Goal: Task Accomplishment & Management: Use online tool/utility

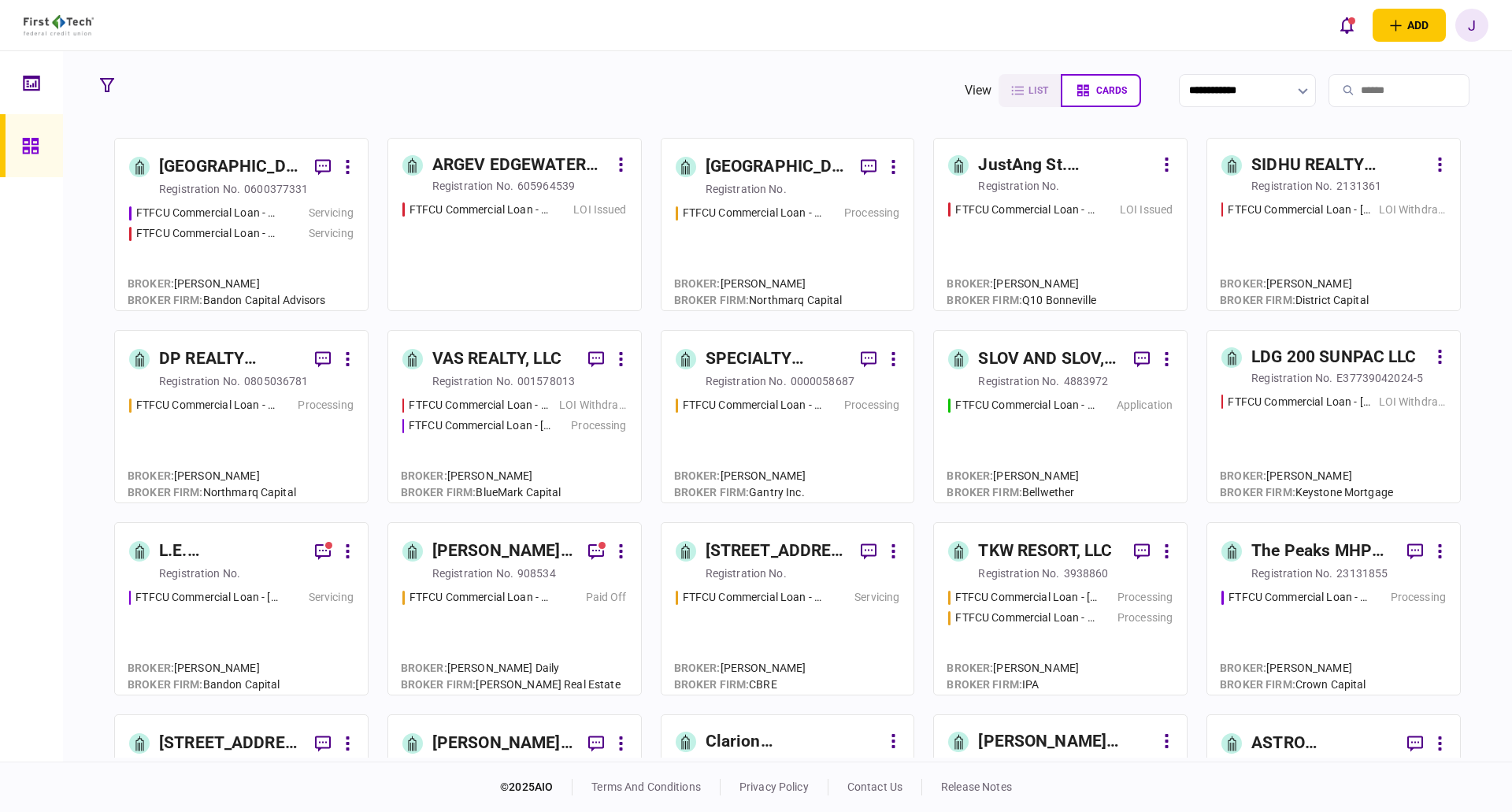
click at [1329, 89] on input "search" at bounding box center [1399, 90] width 141 height 33
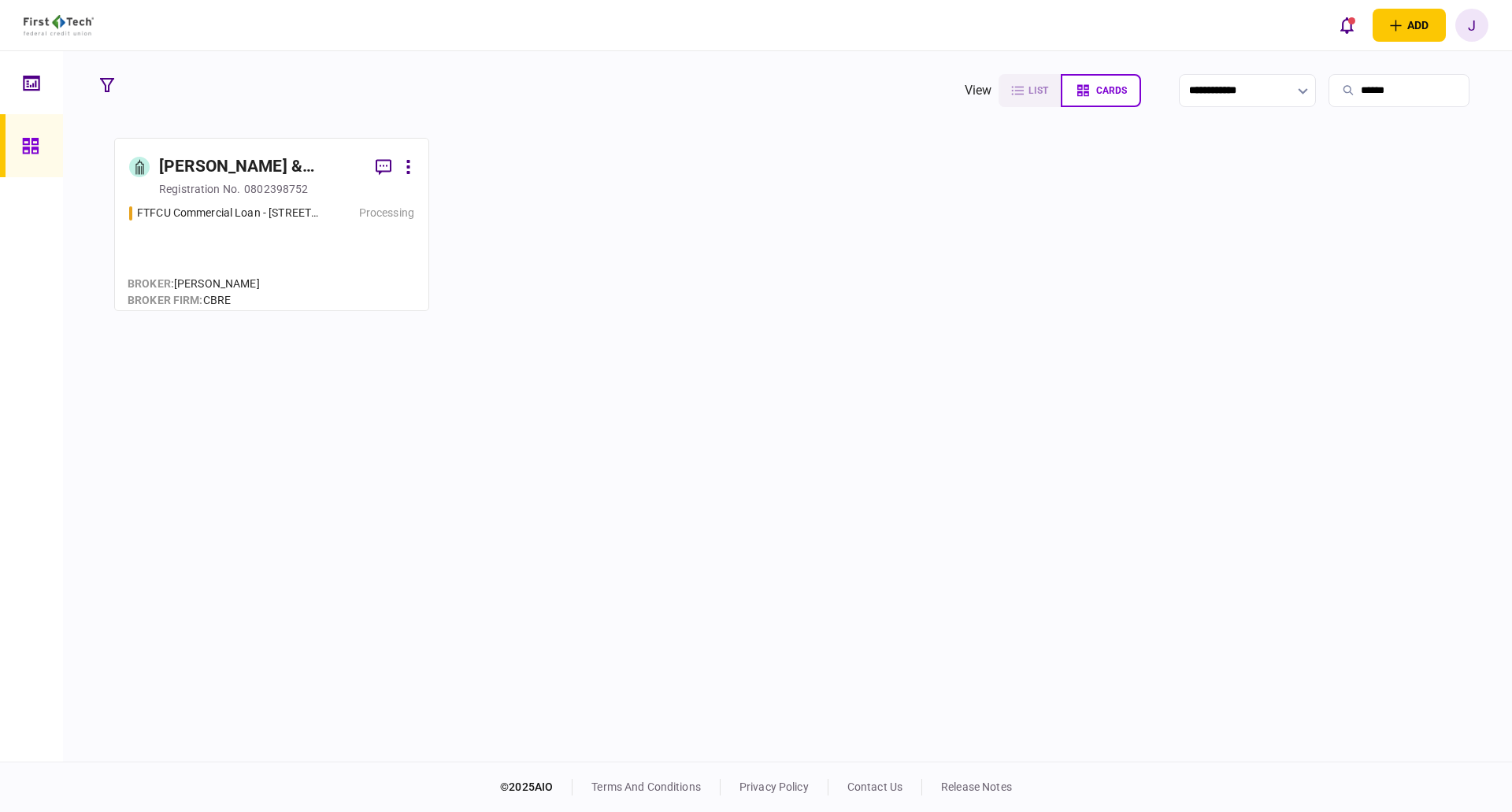
type input "******"
click at [238, 175] on div "[PERSON_NAME] & [PERSON_NAME] PROPERTY HOLDINGS, LLC" at bounding box center [260, 167] width 204 height 25
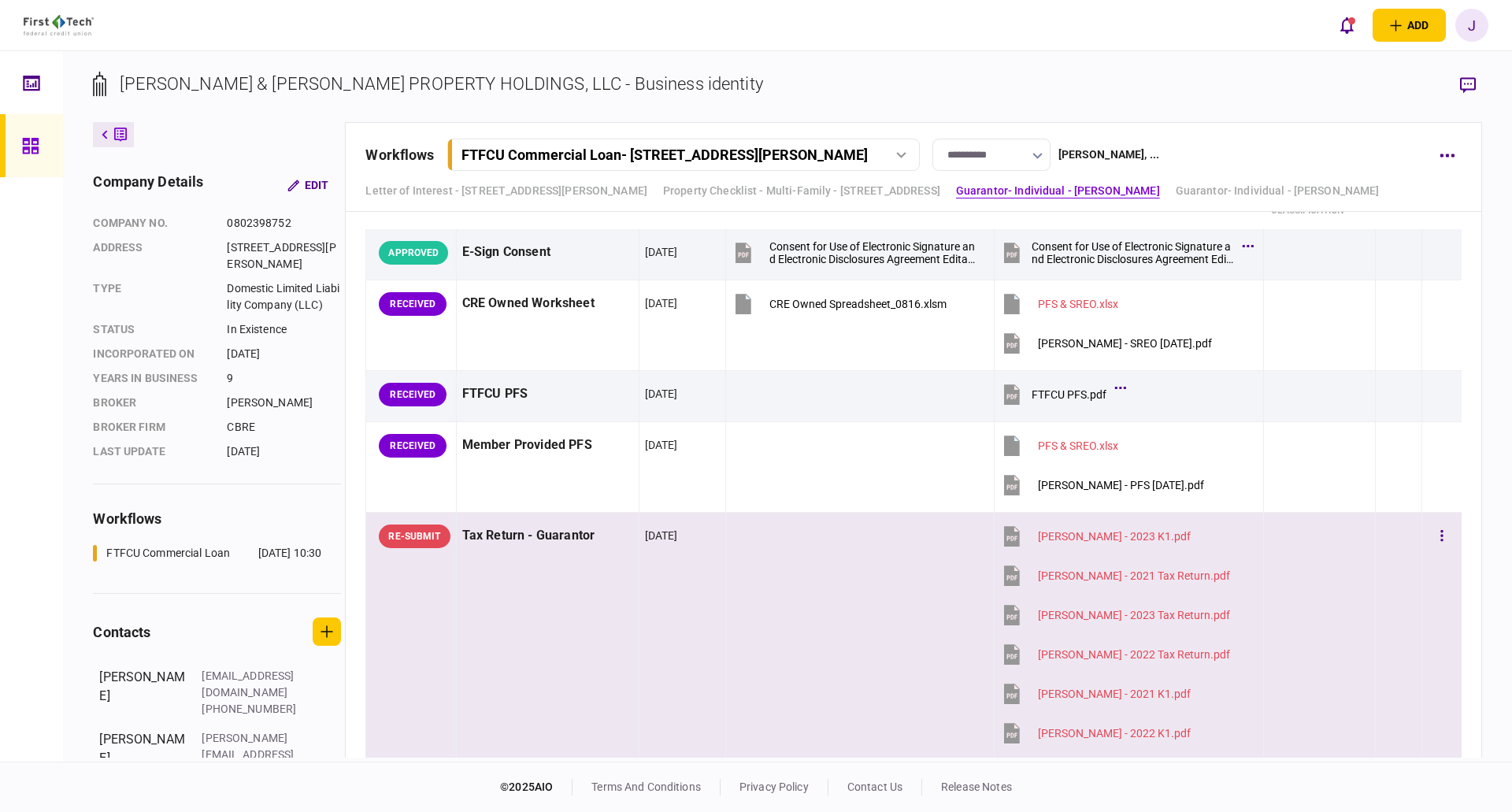
scroll to position [2678, 0]
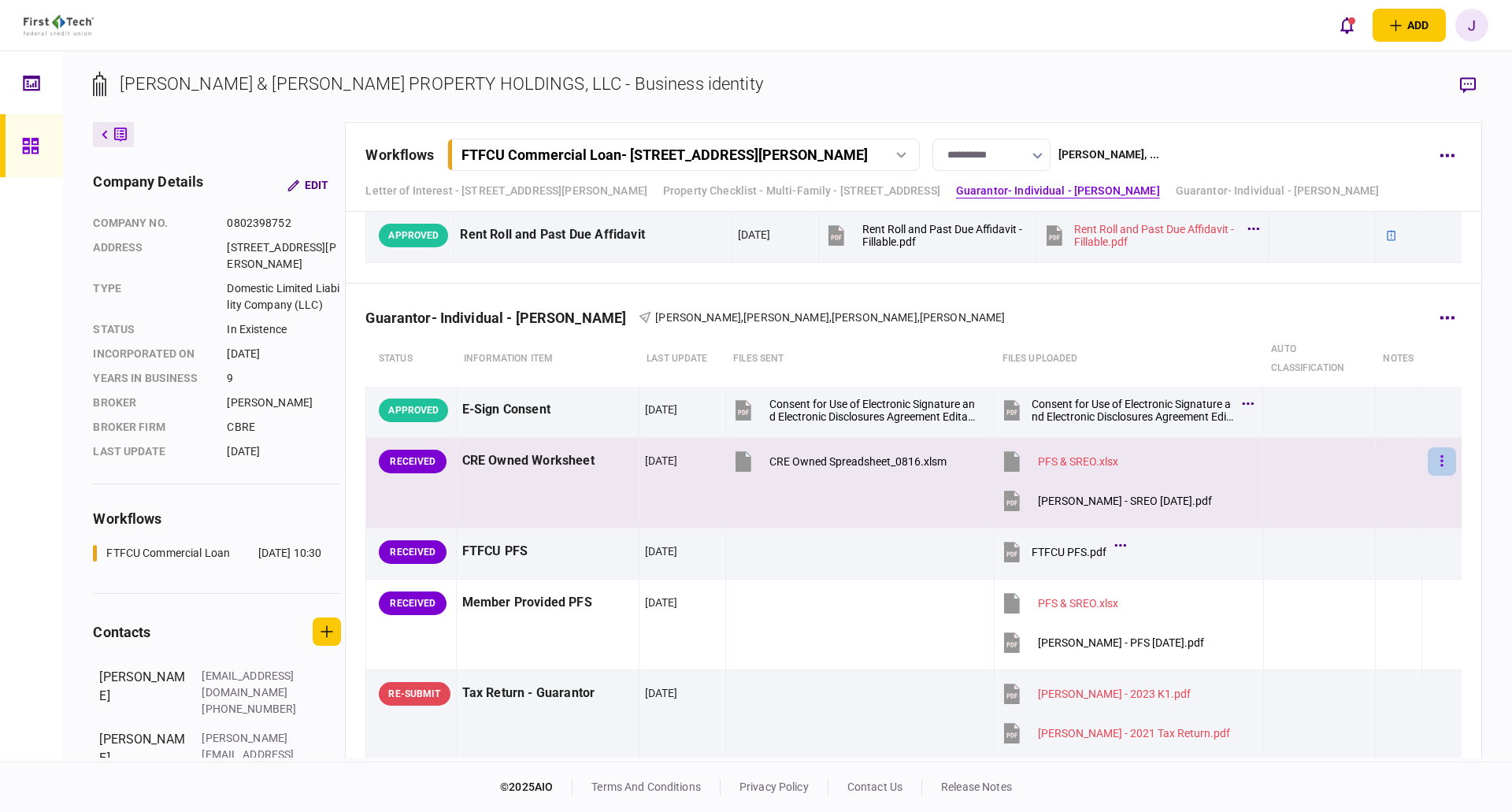
click at [1427, 464] on button "button" at bounding box center [1441, 461] width 28 height 28
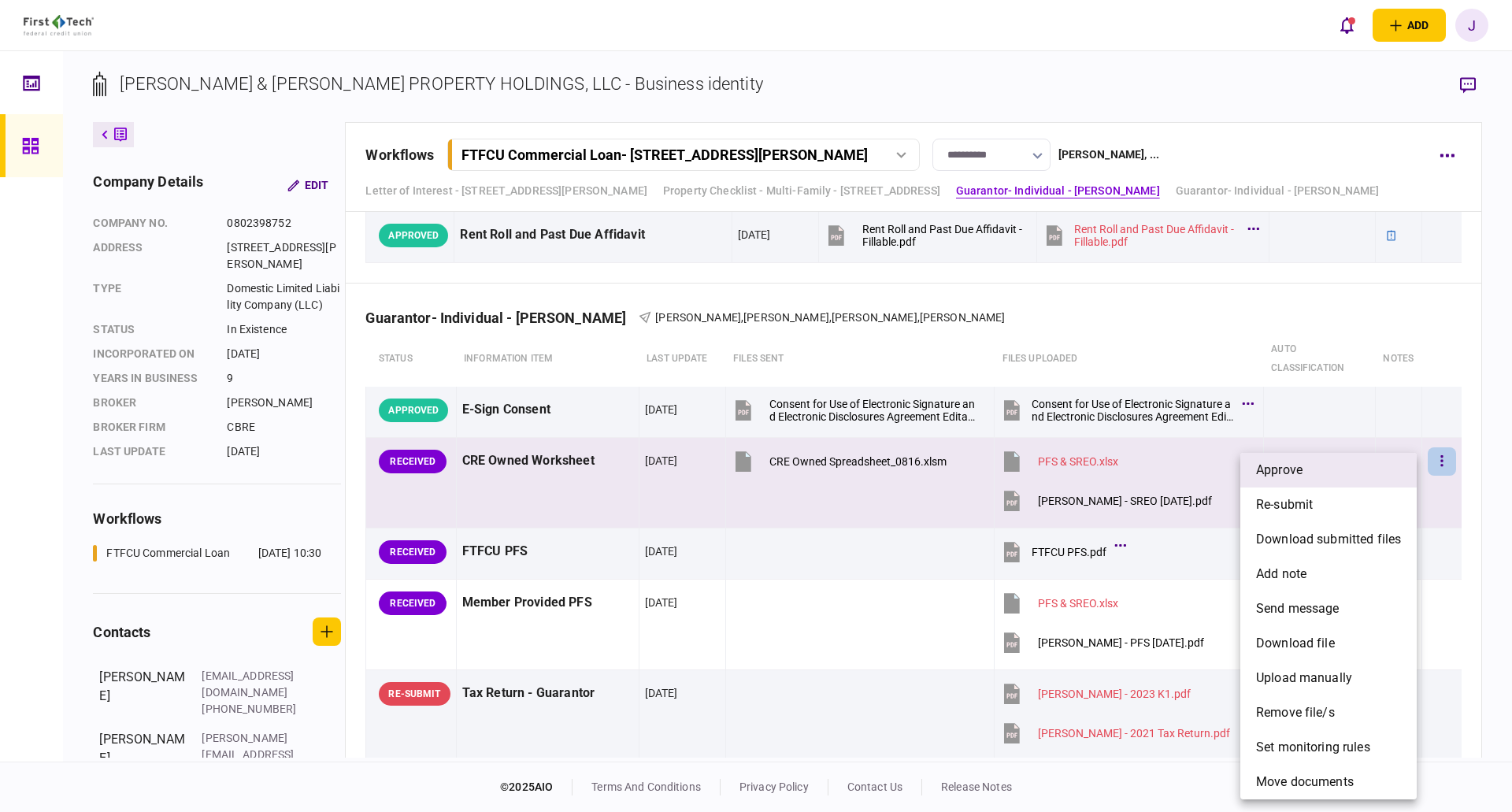
click at [1394, 475] on li "approve" at bounding box center [1329, 470] width 176 height 34
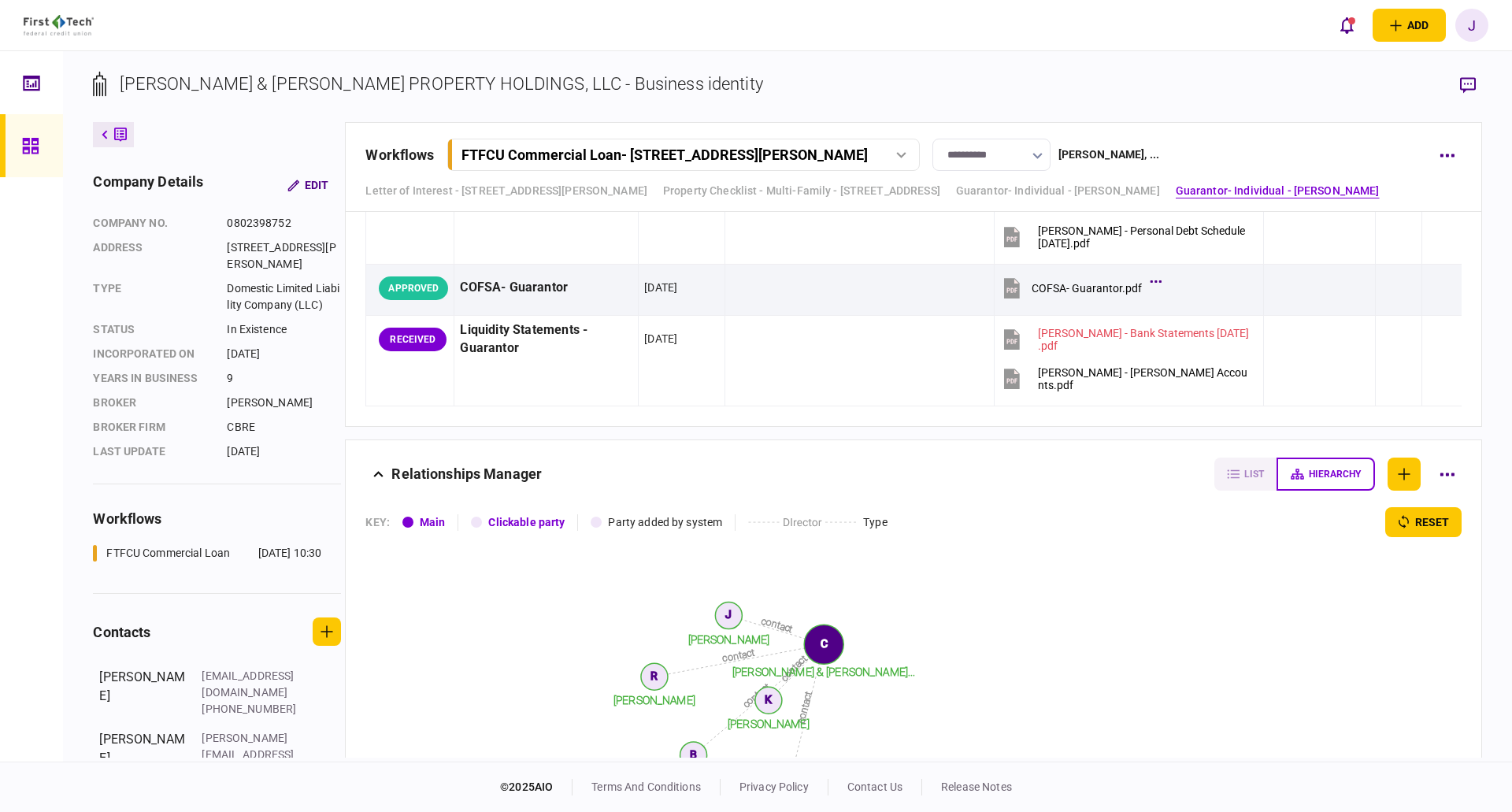
scroll to position [4805, 0]
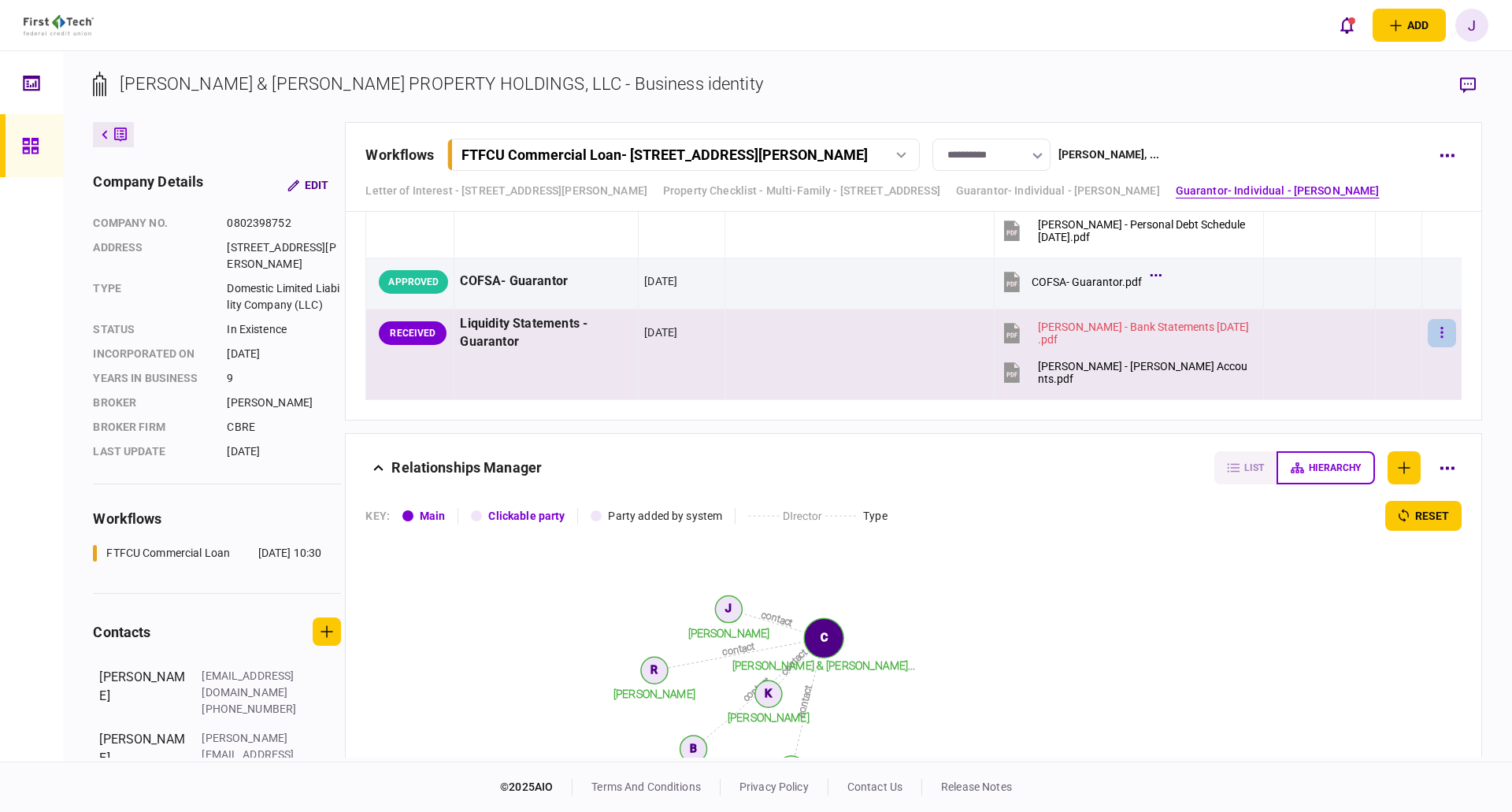
click at [1435, 332] on button "button" at bounding box center [1441, 333] width 28 height 28
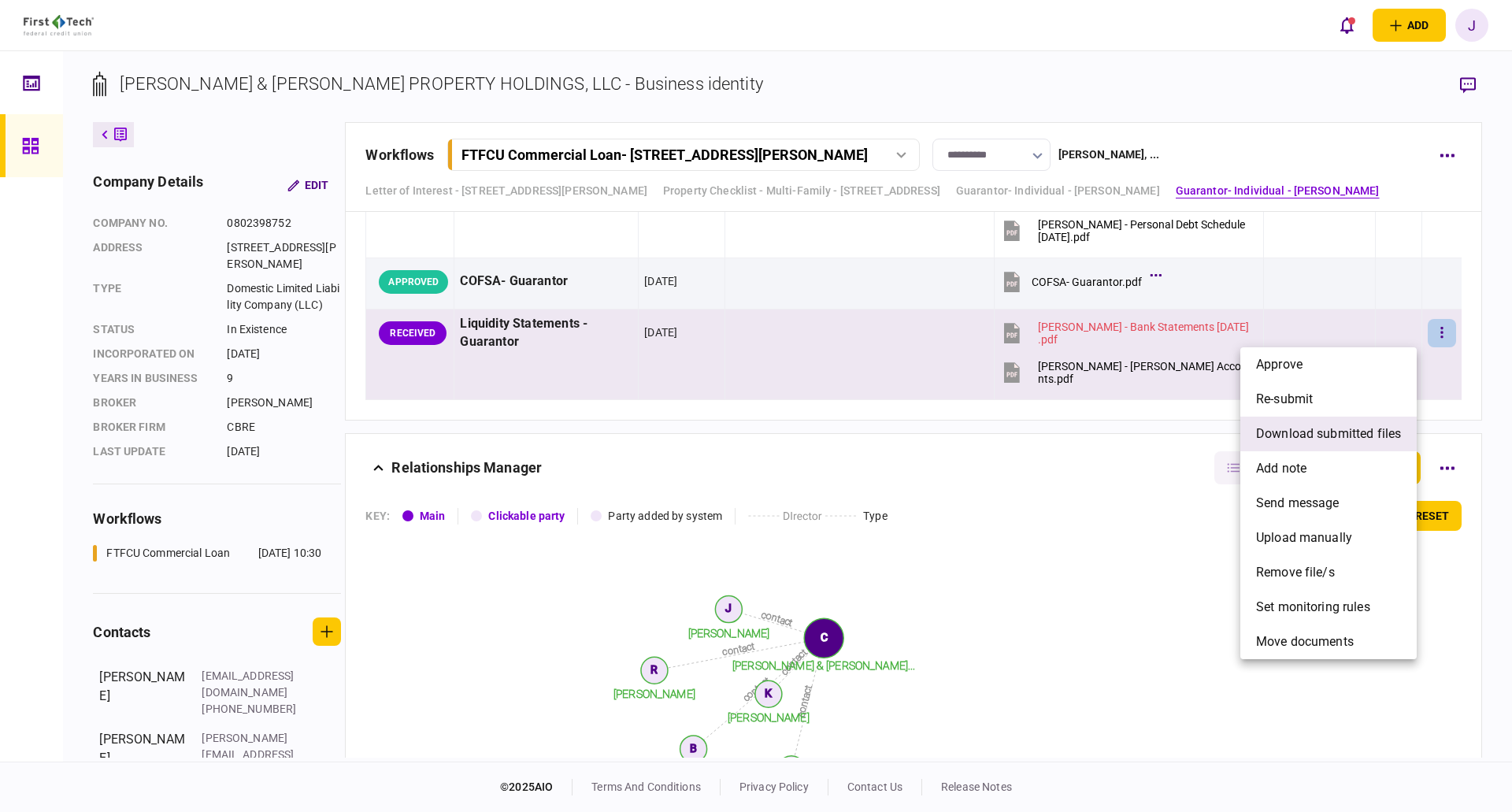
click at [1322, 446] on li "download submitted files" at bounding box center [1329, 434] width 176 height 34
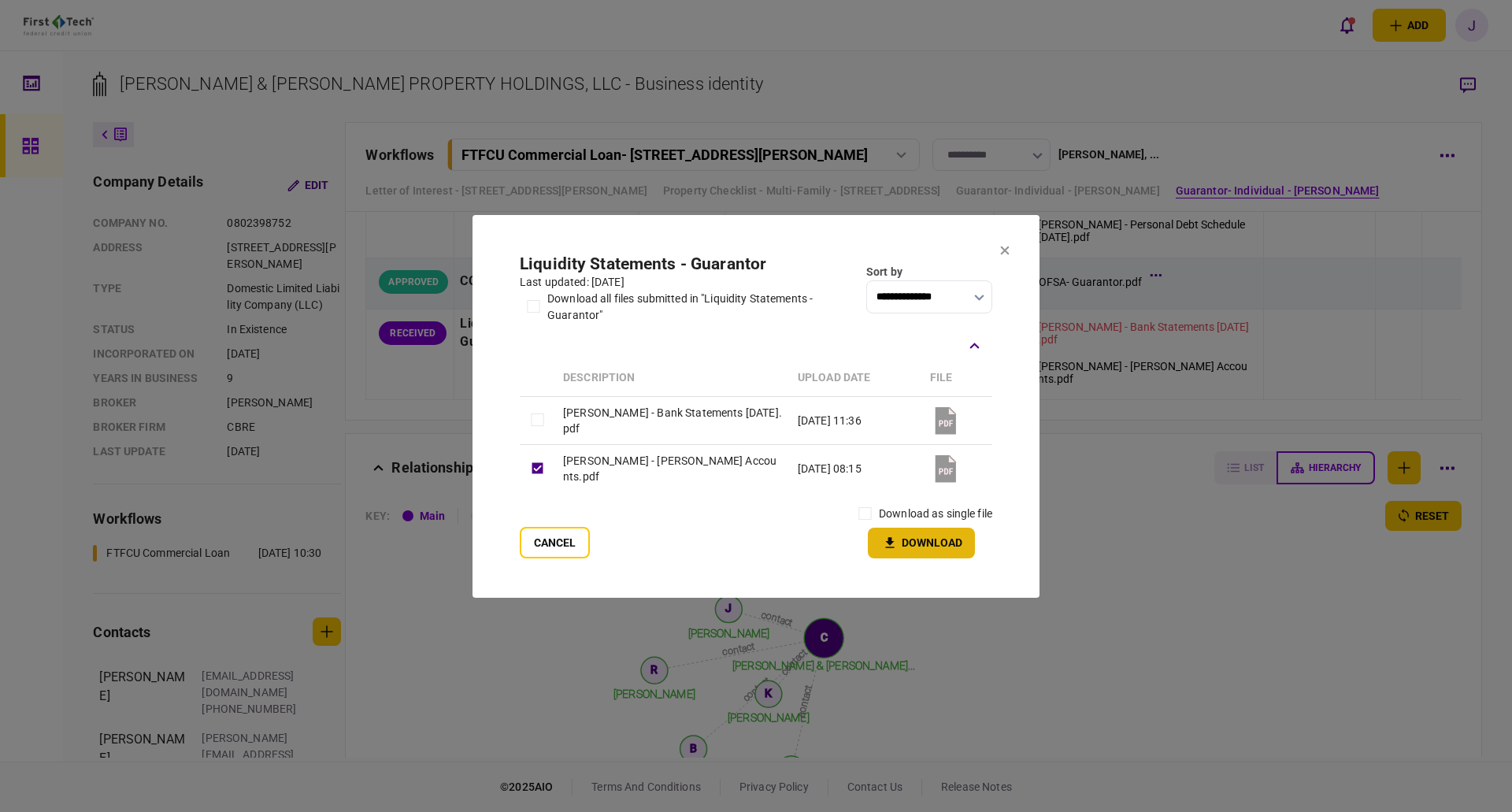
click at [897, 548] on icon "button" at bounding box center [890, 543] width 19 height 15
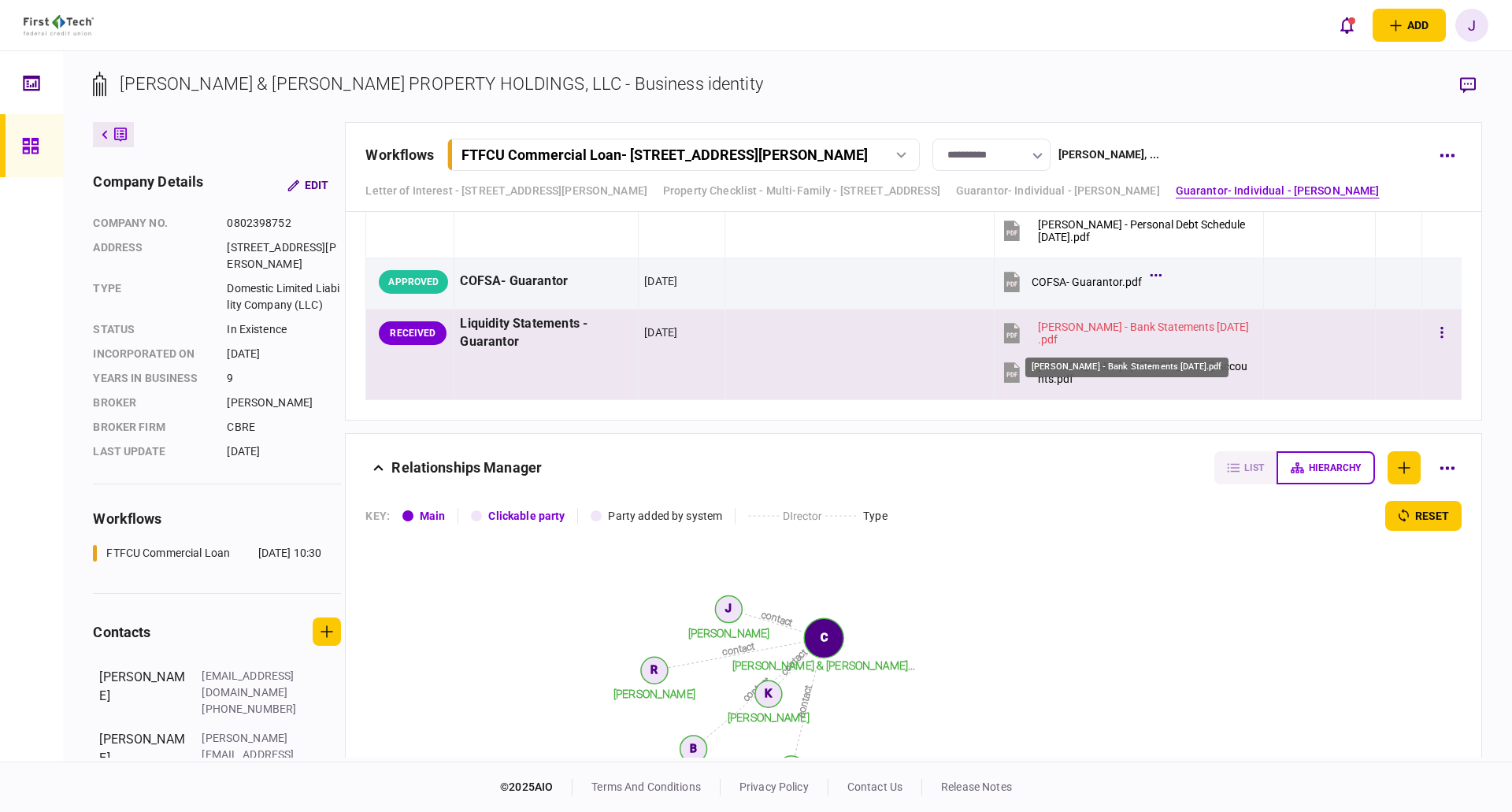
click at [1157, 328] on div "[PERSON_NAME] - Bank Statements [DATE].pdf" at bounding box center [1143, 333] width 212 height 25
